Goal: Task Accomplishment & Management: Manage account settings

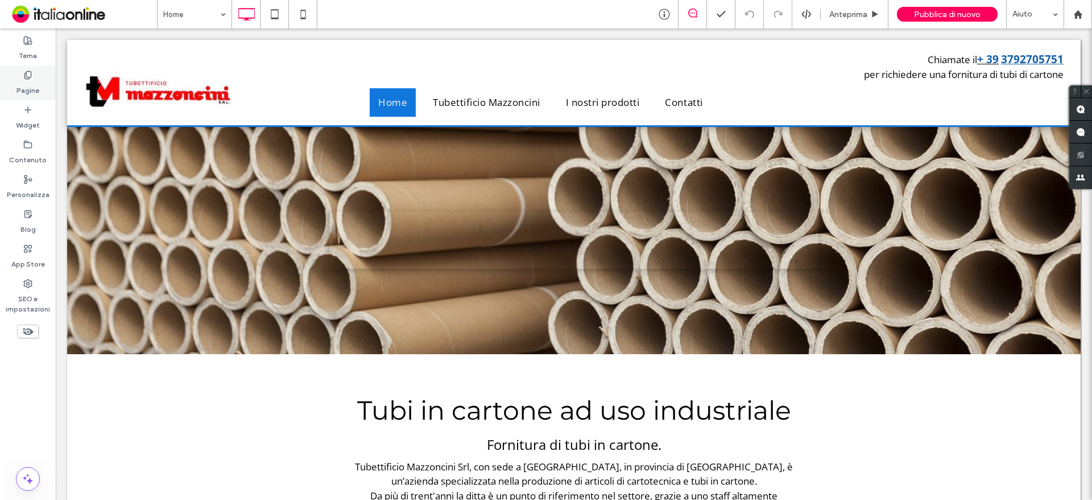
click at [26, 88] on label "Pagine" at bounding box center [27, 88] width 23 height 16
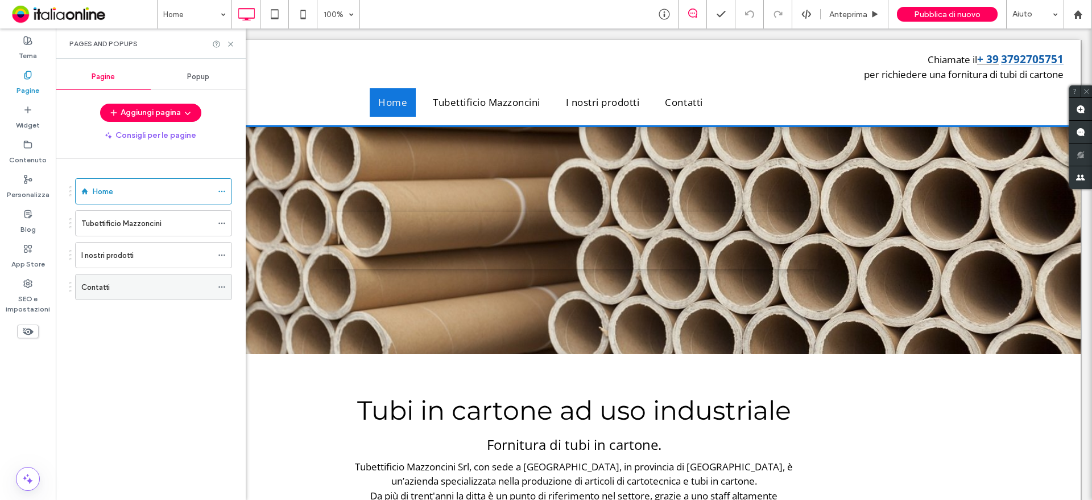
click at [143, 289] on div "Contatti" at bounding box center [146, 287] width 131 height 12
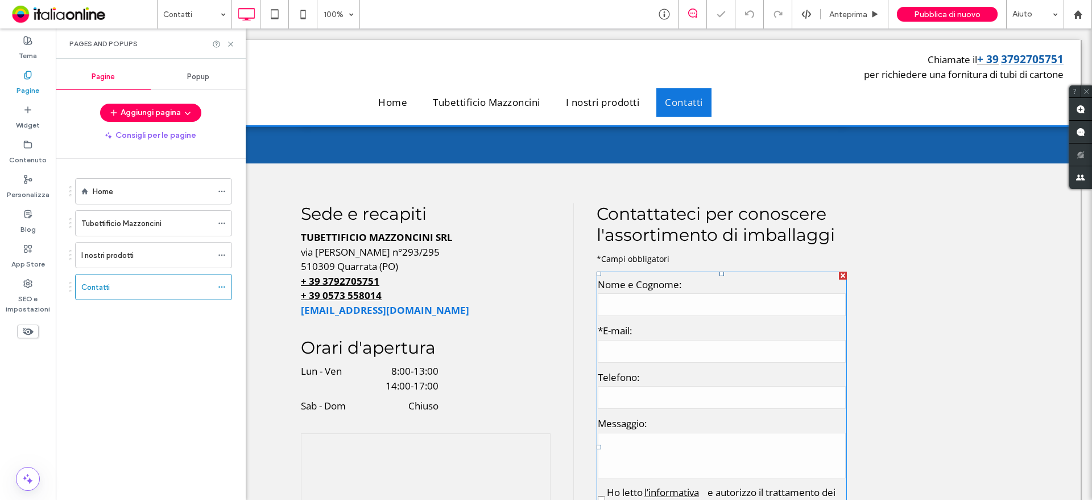
scroll to position [171, 0]
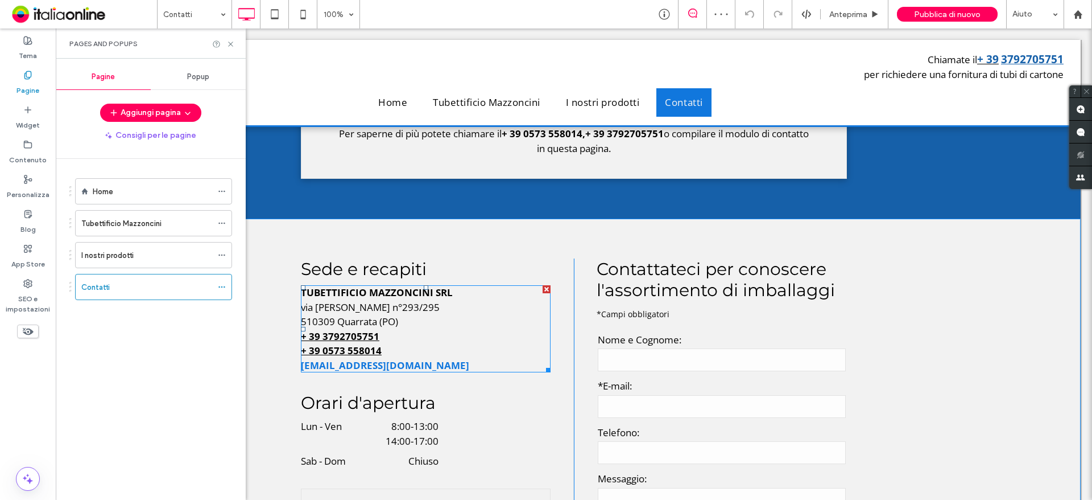
click at [395, 314] on div "510309 Quarrata (PO)" at bounding box center [426, 321] width 250 height 15
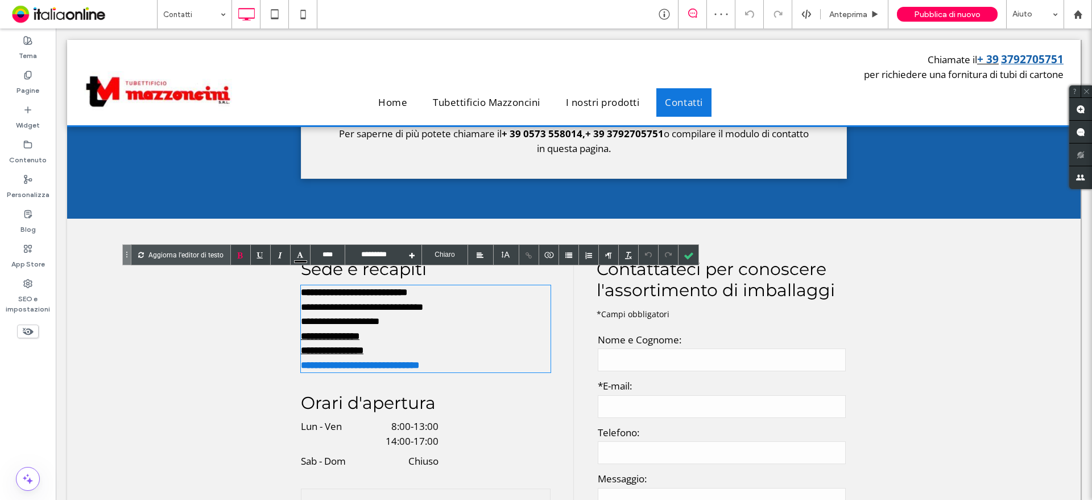
drag, startPoint x: 389, startPoint y: 309, endPoint x: 395, endPoint y: 309, distance: 6.8
click at [389, 314] on div "**********" at bounding box center [426, 321] width 250 height 15
click at [713, 13] on div at bounding box center [721, 14] width 28 height 11
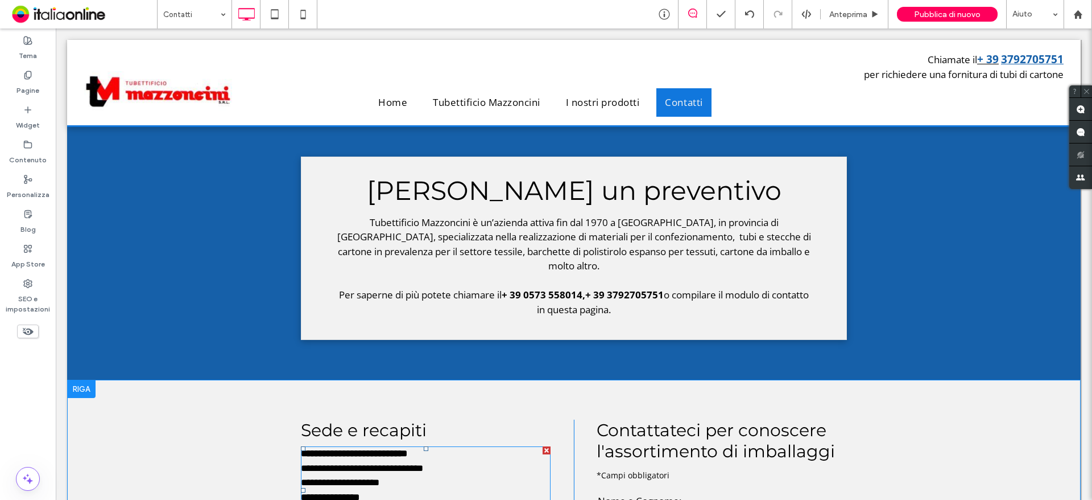
scroll to position [0, 0]
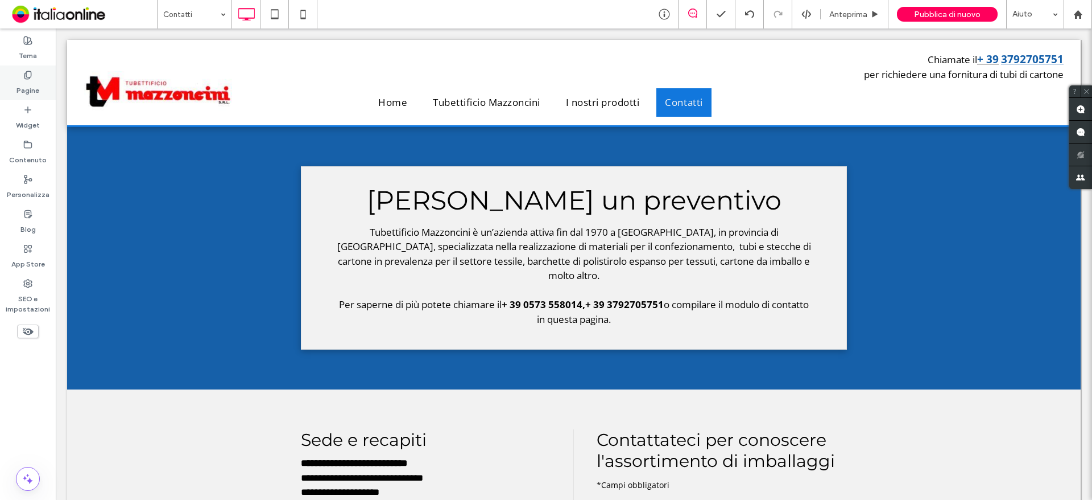
click at [32, 84] on label "Pagine" at bounding box center [27, 88] width 23 height 16
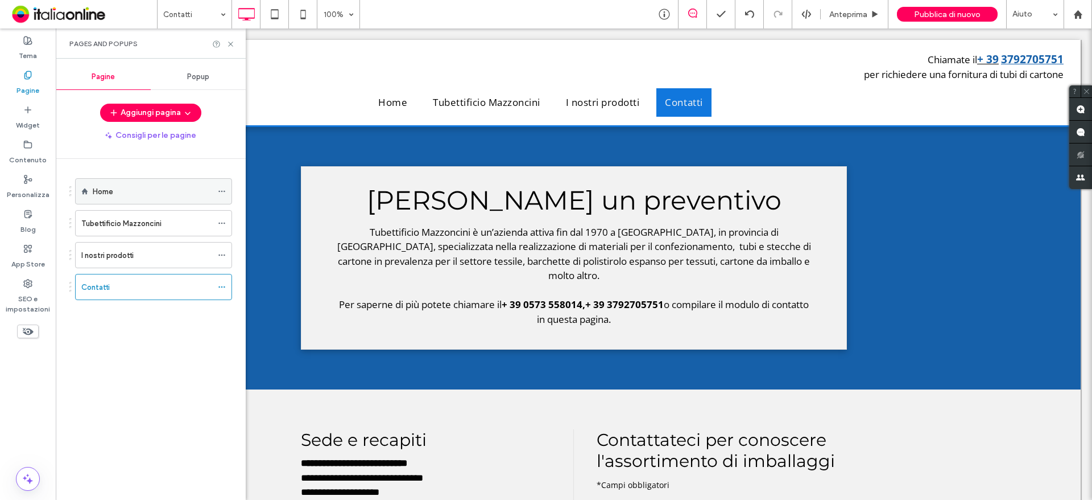
click at [128, 188] on div "Home" at bounding box center [152, 191] width 119 height 12
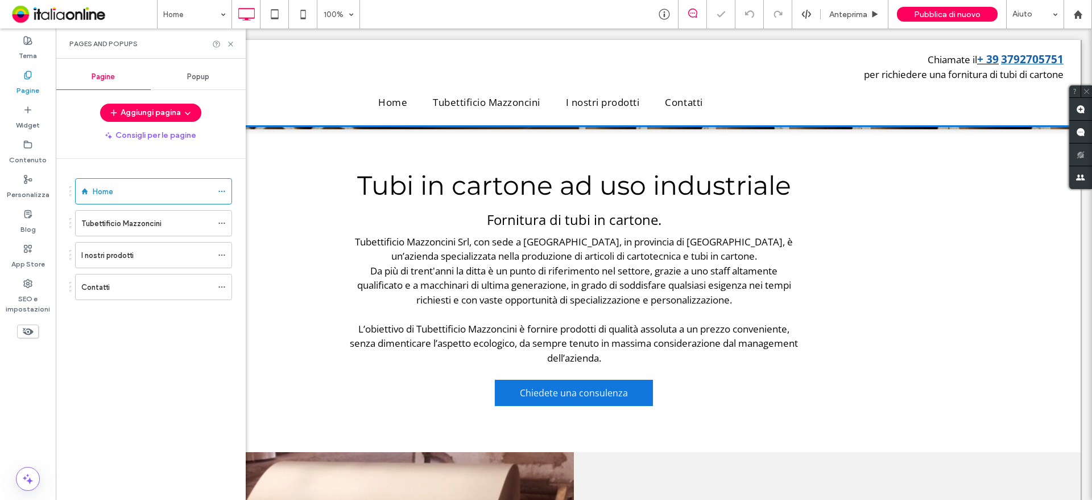
scroll to position [228, 0]
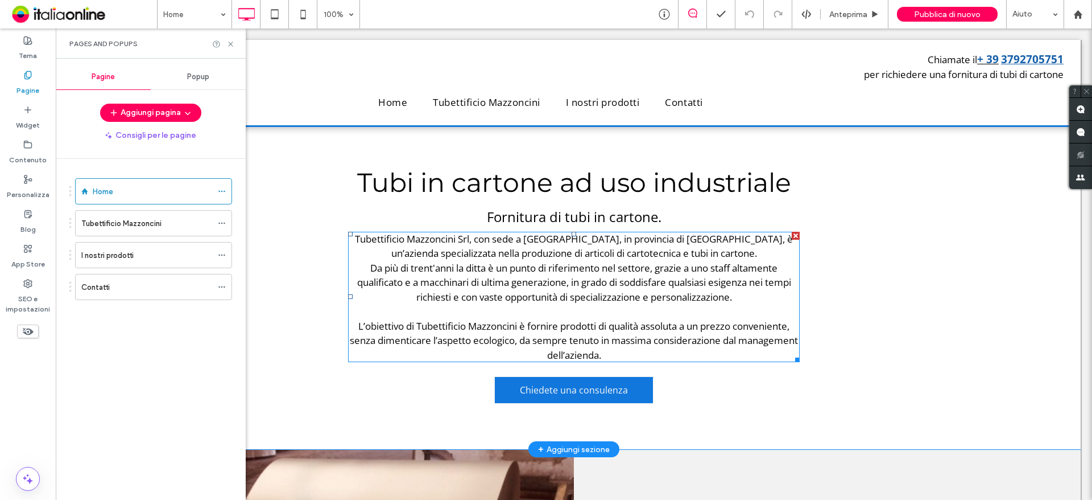
click at [608, 240] on div "Tubettificio Mazzoncini Srl, con sede a Quarrata, in provincia di Prato, è un’a…" at bounding box center [574, 246] width 452 height 29
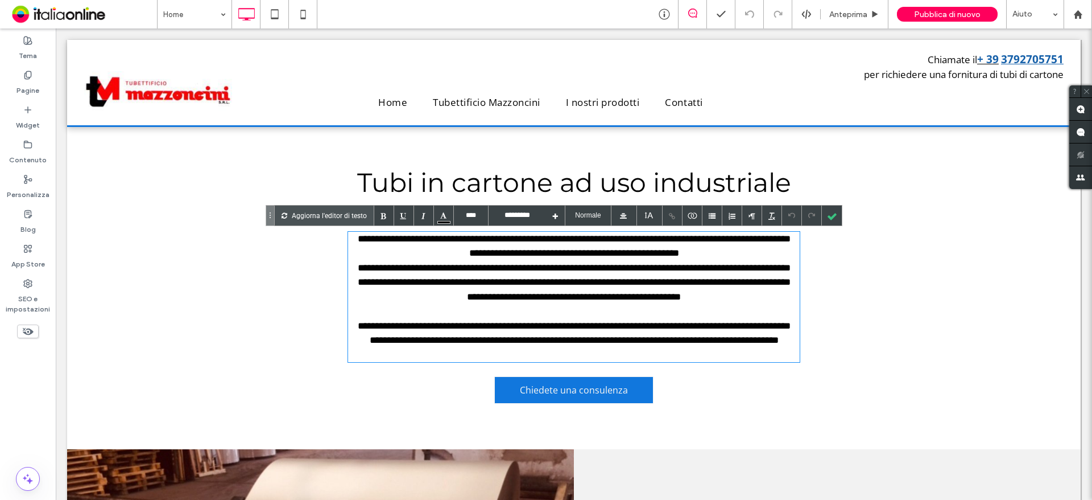
click at [664, 237] on div "**********" at bounding box center [574, 246] width 452 height 29
type input "****"
click at [900, 261] on div "**********" at bounding box center [574, 287] width 1014 height 323
click at [835, 220] on div at bounding box center [832, 215] width 20 height 20
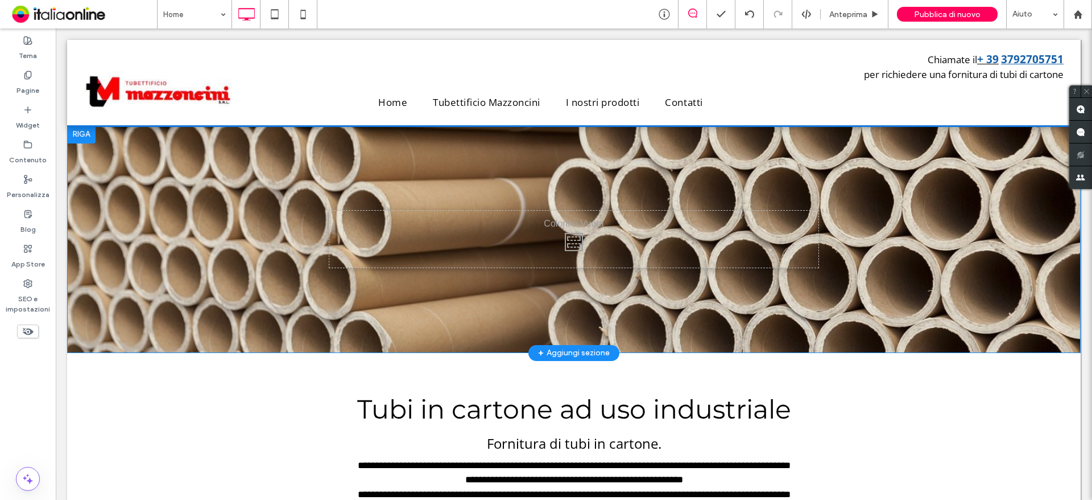
scroll to position [0, 0]
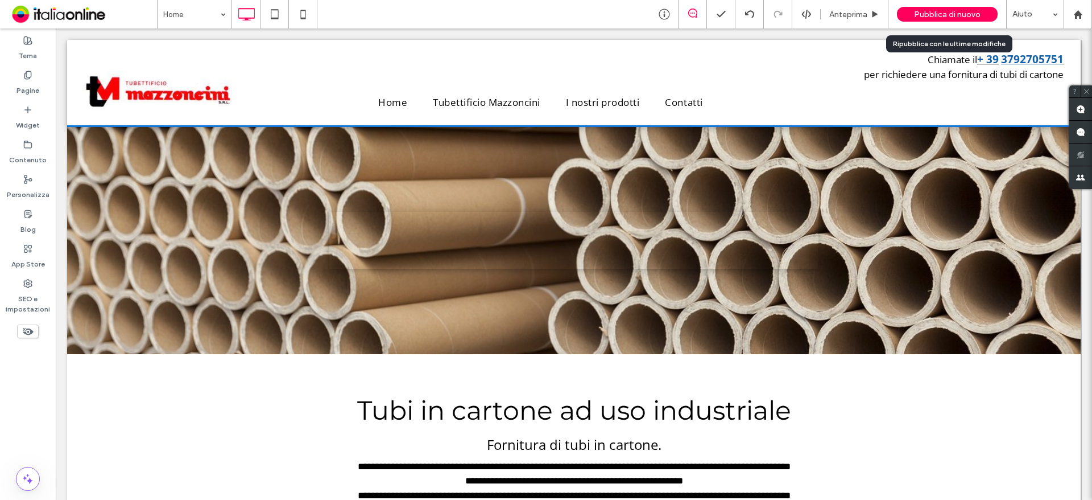
click at [937, 19] on span "Pubblica di nuovo" at bounding box center [947, 15] width 67 height 10
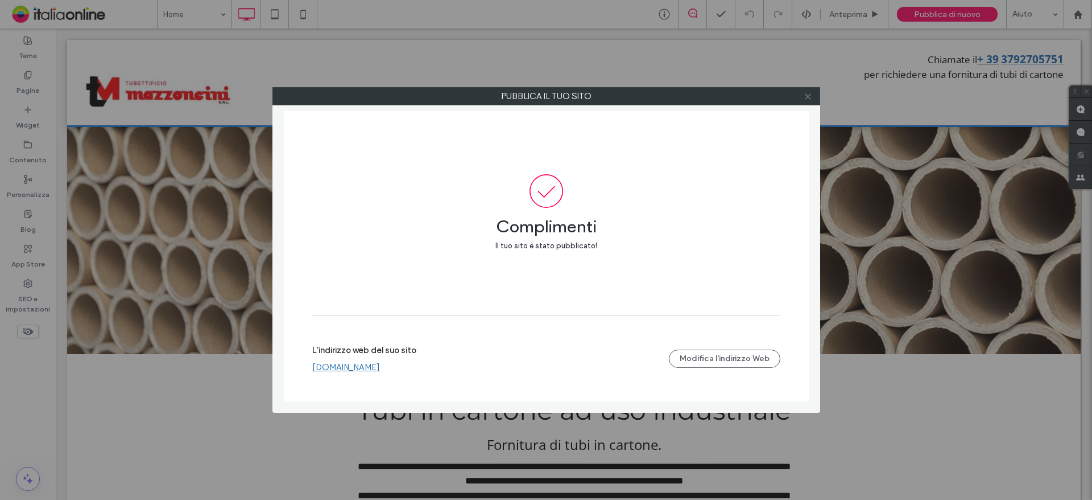
click at [809, 97] on icon at bounding box center [808, 96] width 9 height 9
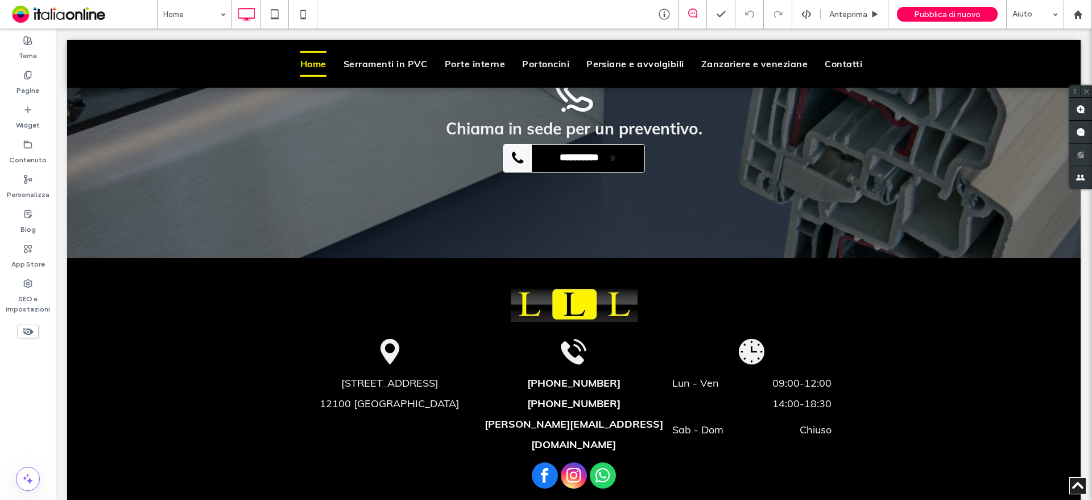
scroll to position [2032, 0]
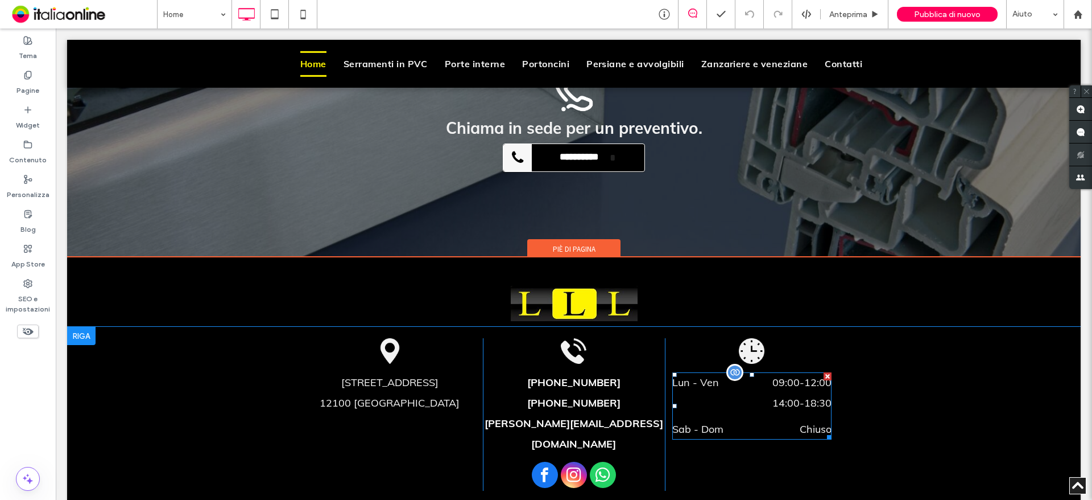
click at [800, 372] on span "09:00 - 12:00" at bounding box center [785, 382] width 94 height 20
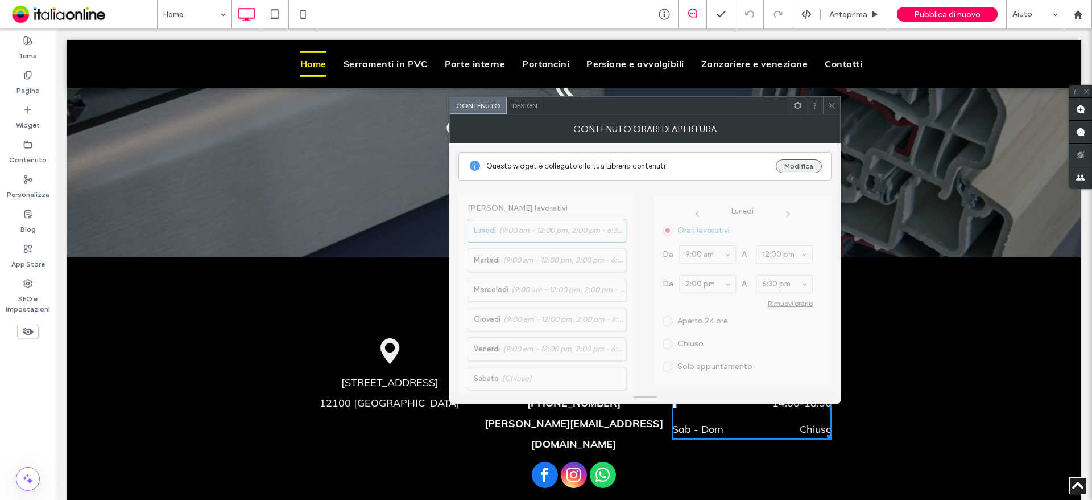
click at [808, 166] on button "Modifica" at bounding box center [799, 166] width 46 height 14
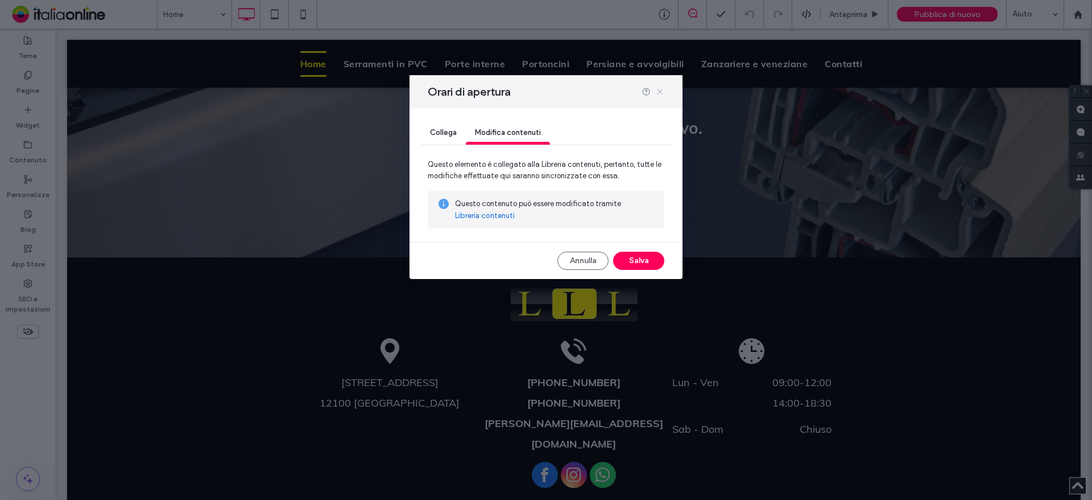
click at [659, 90] on use at bounding box center [659, 91] width 5 height 5
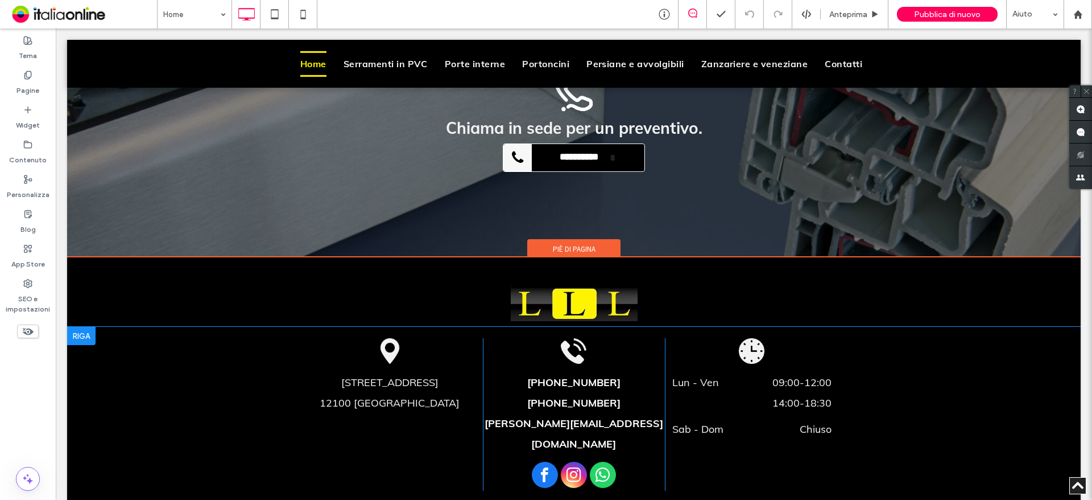
click at [831, 339] on div "Lun - Ven 09:00 - 12:00 14:00 - 18:30 Sab - Dom Chiuso Click To Paste" at bounding box center [756, 414] width 182 height 152
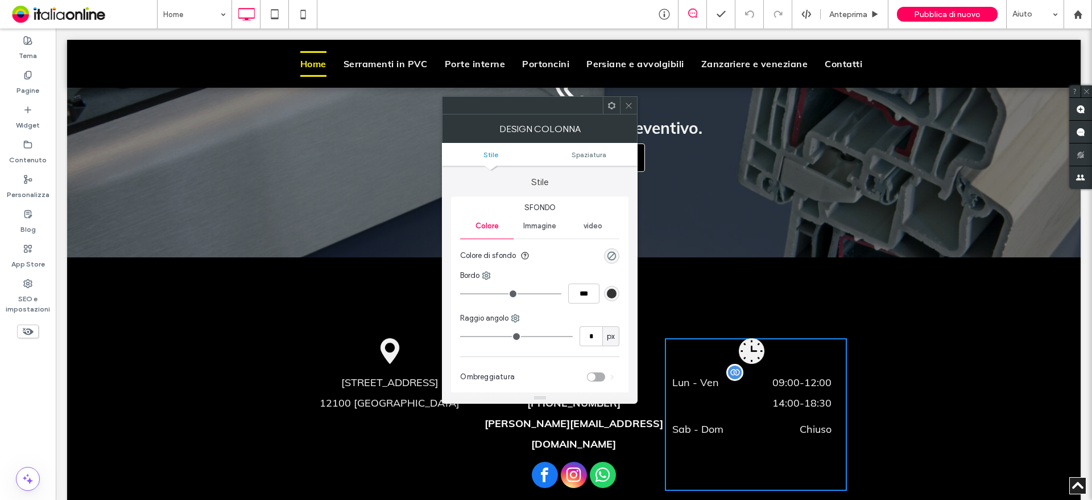
click at [802, 393] on span "14:00 - 18:30" at bounding box center [785, 403] width 94 height 20
click at [783, 393] on span "14:00 - 18:30" at bounding box center [785, 403] width 94 height 20
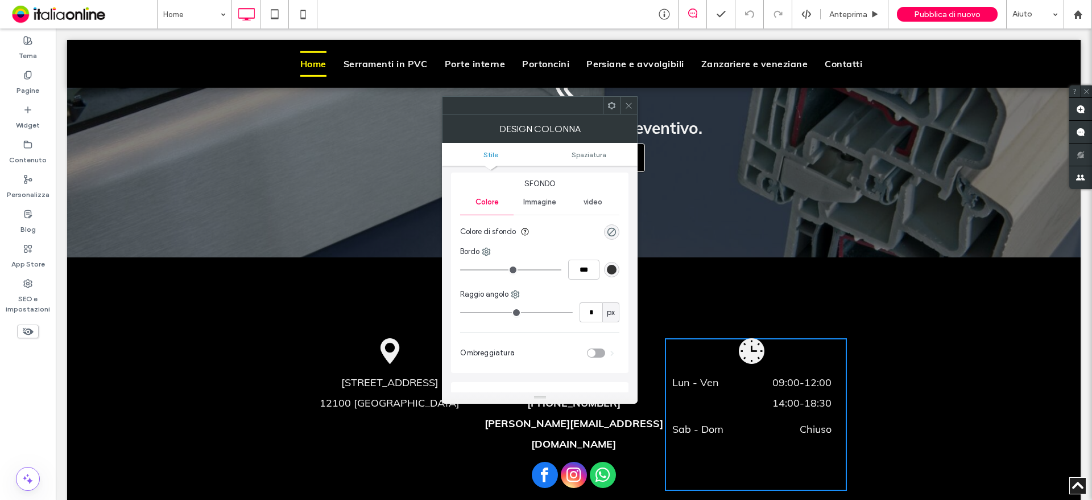
scroll to position [0, 0]
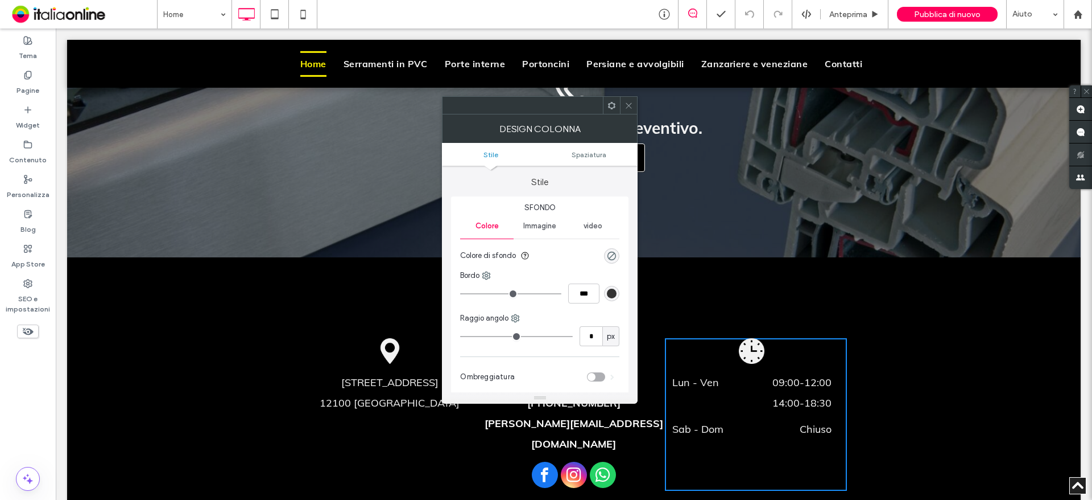
click at [832, 327] on div "[STREET_ADDRESS] Click To Paste [PHONE_NUMBER] [PHONE_NUMBER] [PERSON_NAME][EMA…" at bounding box center [574, 423] width 1014 height 192
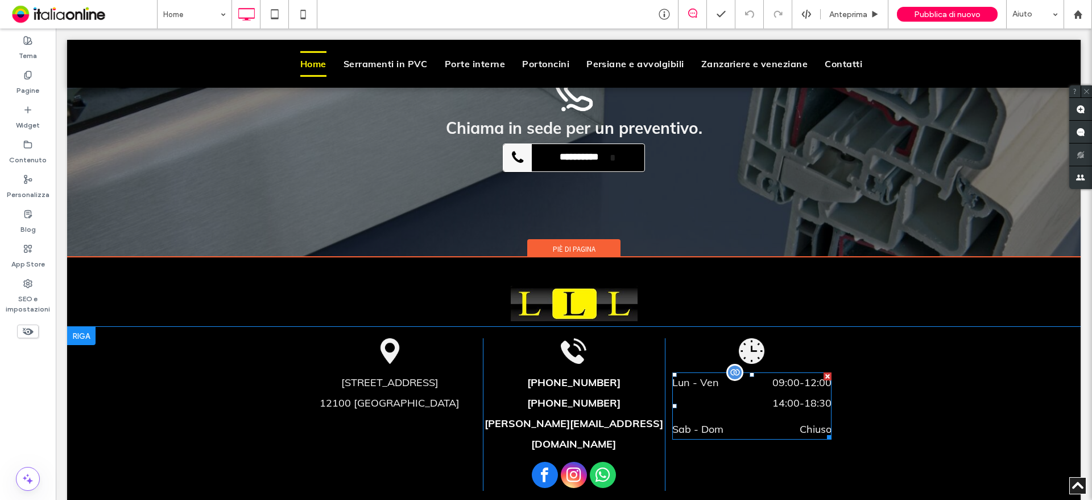
click at [793, 372] on span "09:00 - 12:00" at bounding box center [785, 382] width 94 height 20
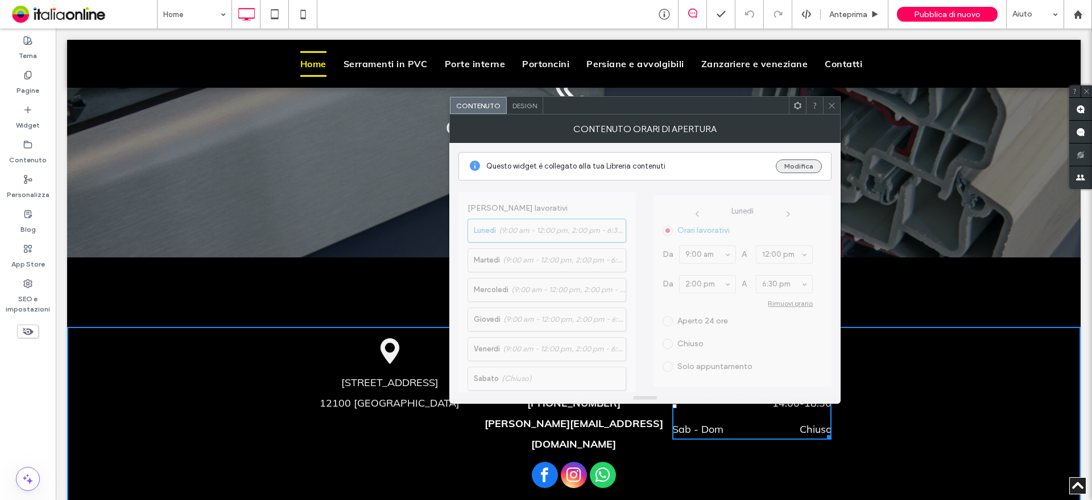
click at [801, 163] on button "Modifica" at bounding box center [799, 166] width 46 height 14
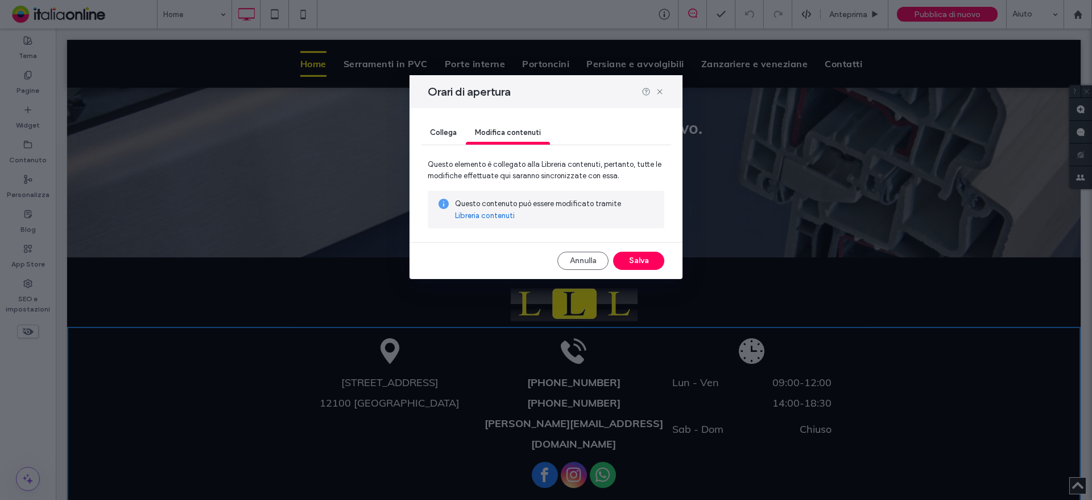
click at [505, 214] on link "Libreria contenuti" at bounding box center [485, 215] width 60 height 11
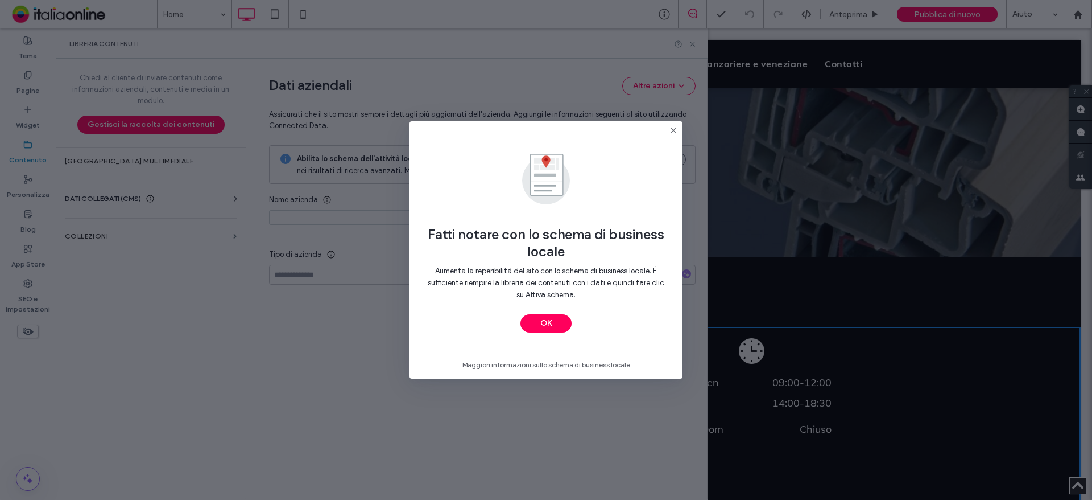
type input "**********"
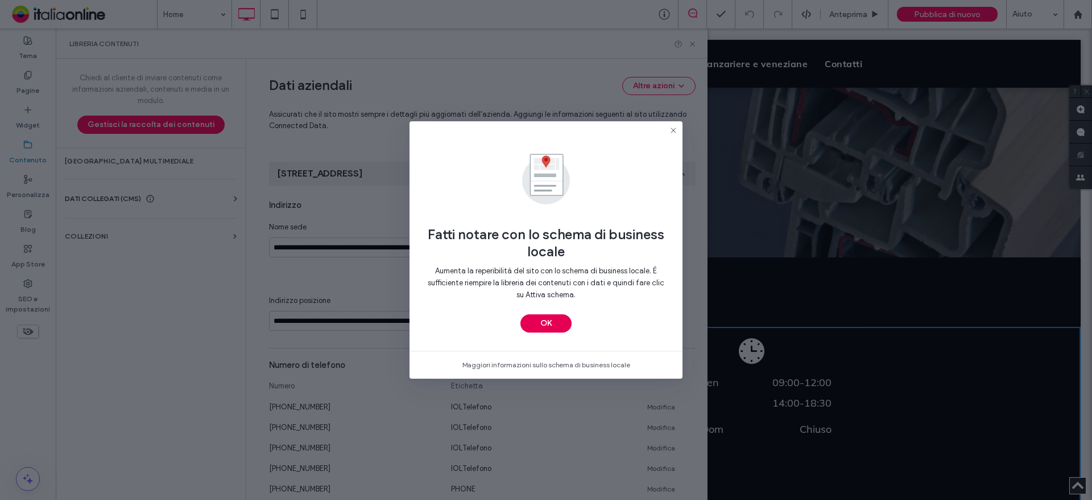
click at [560, 319] on button "OK" at bounding box center [546, 323] width 51 height 18
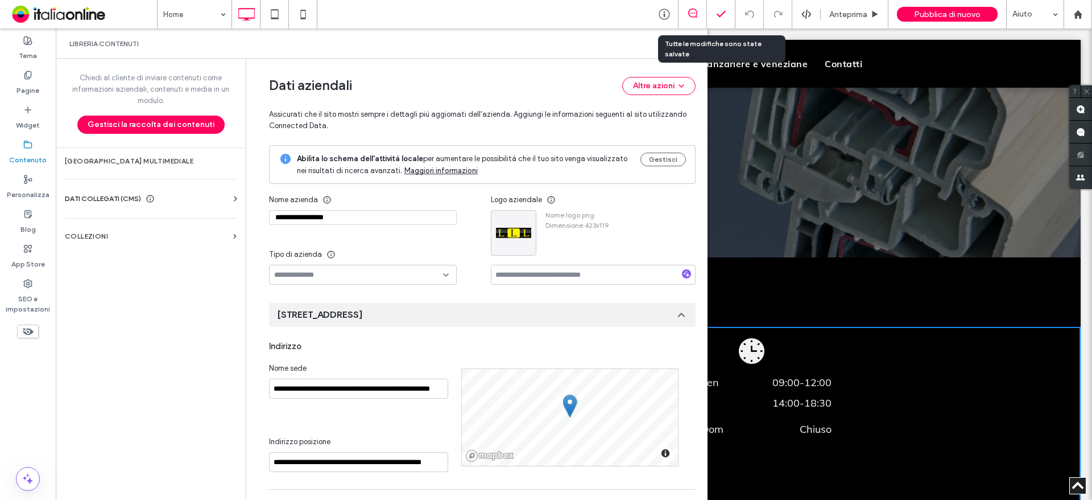
click at [715, 15] on div at bounding box center [721, 14] width 28 height 11
click at [694, 46] on icon at bounding box center [692, 44] width 9 height 9
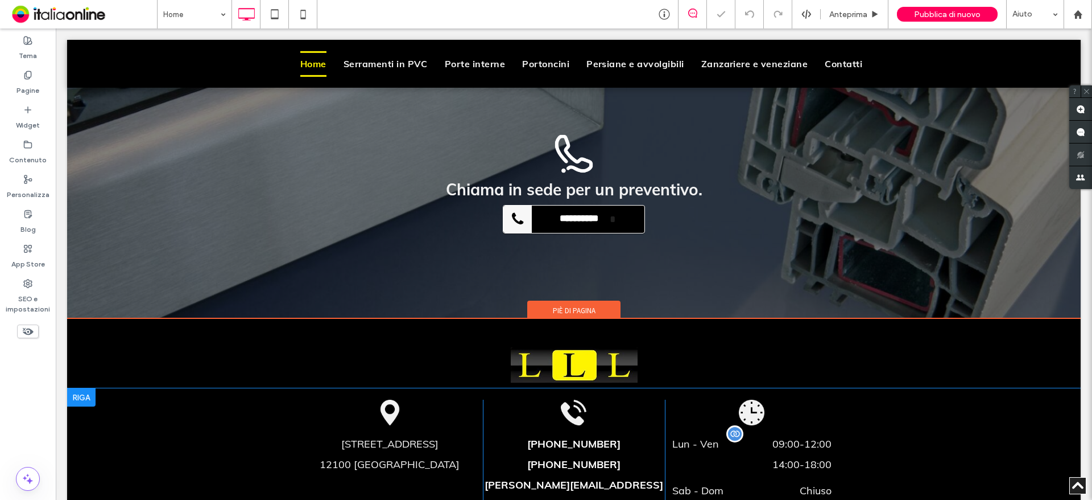
scroll to position [2032, 0]
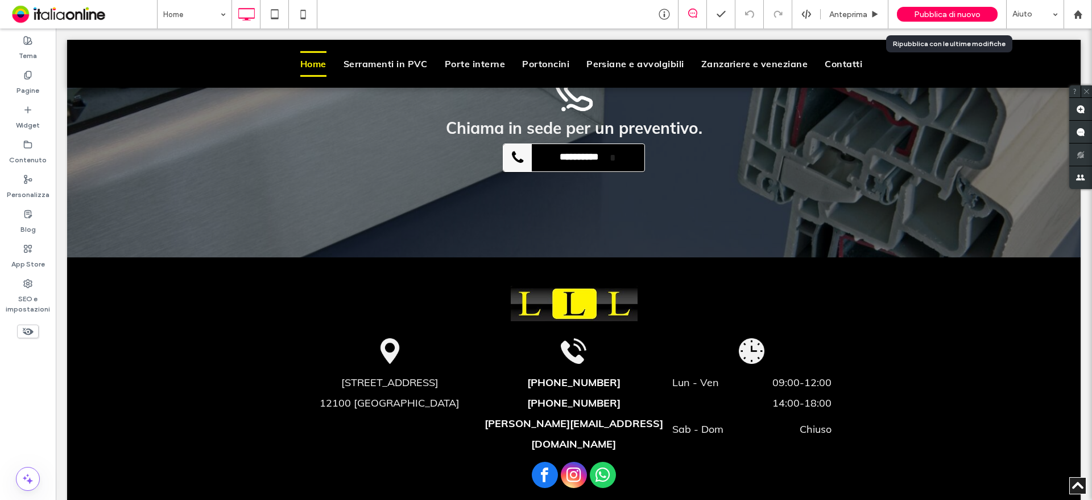
click at [955, 18] on span "Pubblica di nuovo" at bounding box center [947, 15] width 67 height 10
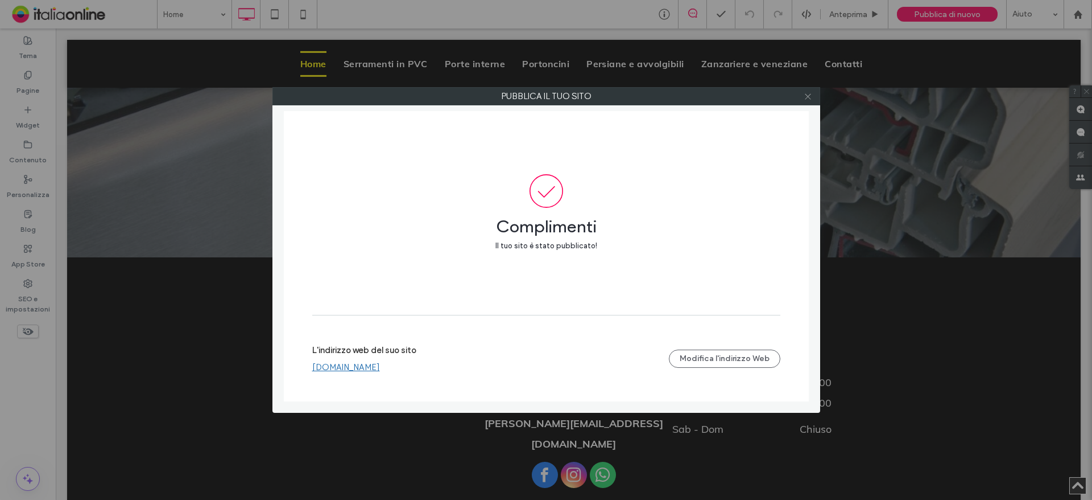
click at [804, 94] on icon at bounding box center [808, 96] width 9 height 9
